Goal: Information Seeking & Learning: Learn about a topic

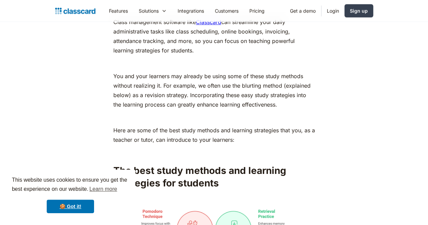
scroll to position [511, 0]
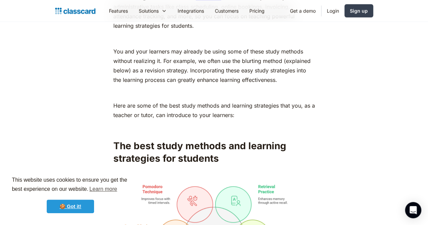
click at [84, 204] on link "🍪 Got it!" at bounding box center [70, 207] width 47 height 14
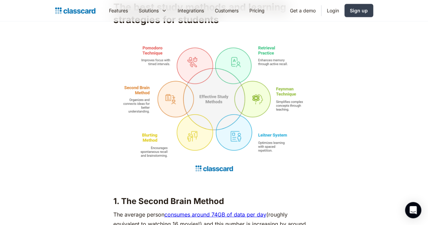
scroll to position [650, 0]
click at [264, 171] on img at bounding box center [214, 109] width 202 height 135
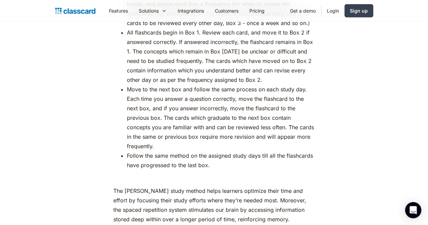
scroll to position [2875, 0]
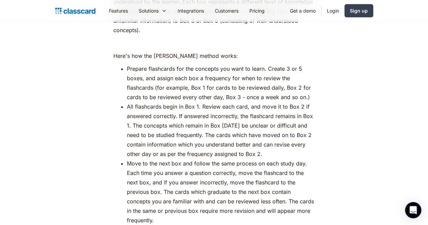
scroll to position [2809, 0]
